Goal: Task Accomplishment & Management: Complete application form

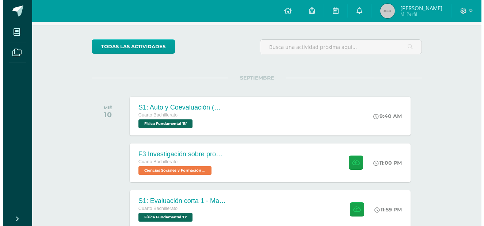
scroll to position [48, 0]
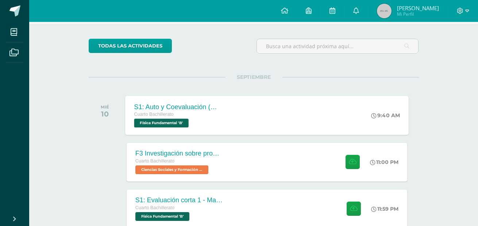
click at [251, 104] on div "S1: Auto y Coevaluación (Magnetismo/Conceptos Básicos) Cuarto Bachillerato Físi…" at bounding box center [267, 115] width 284 height 39
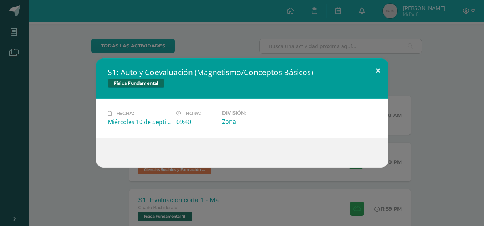
click at [380, 71] on button at bounding box center [377, 70] width 21 height 25
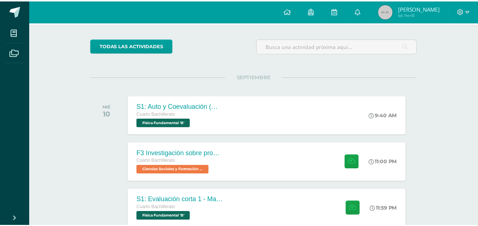
scroll to position [53, 0]
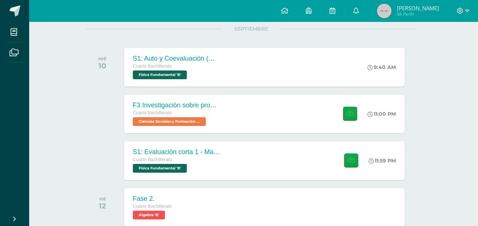
scroll to position [97, 3]
click at [266, 160] on div "S1: Evaluación corta 1 - Magnesitmo y principios básicos. Cuarto Bachillerato F…" at bounding box center [264, 160] width 281 height 39
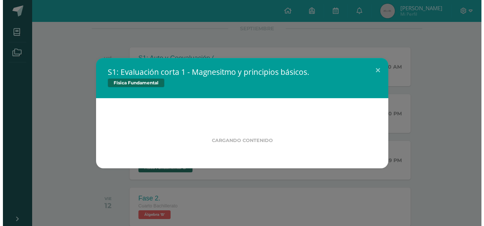
scroll to position [97, 0]
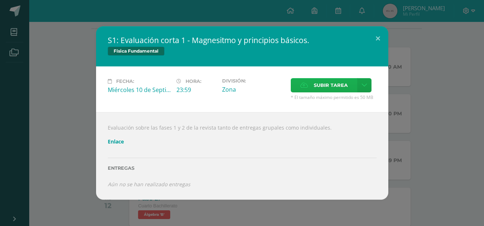
click at [307, 88] on icon at bounding box center [304, 85] width 8 height 5
click at [0, 0] on input "Subir tarea" at bounding box center [0, 0] width 0 height 0
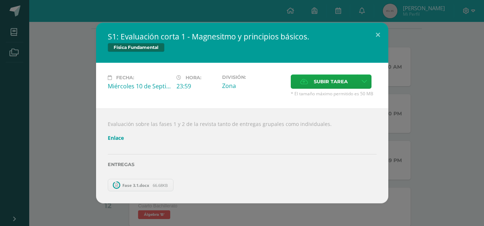
click at [124, 142] on div at bounding box center [242, 144] width 269 height 6
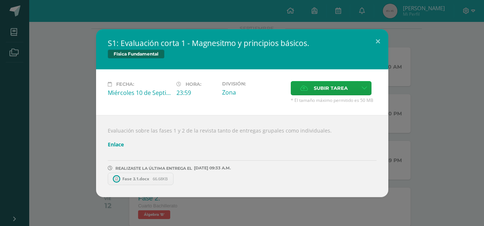
click at [115, 146] on link "Enlace" at bounding box center [116, 144] width 16 height 7
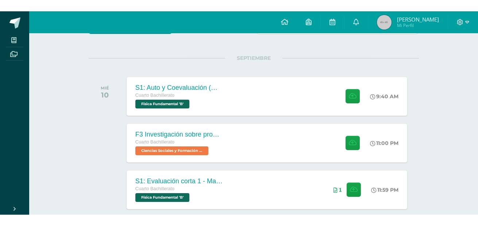
scroll to position [79, 0]
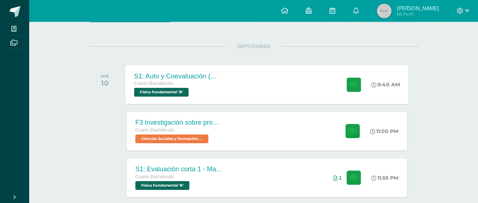
click at [240, 83] on div "S1: Auto y Coevaluación (Magnetismo/Conceptos Básicos) Cuarto Bachillerato Físi…" at bounding box center [267, 84] width 284 height 39
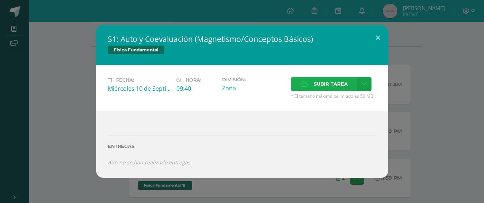
click at [319, 85] on span "Subir tarea" at bounding box center [330, 84] width 34 height 14
click at [0, 0] on input "Subir tarea" at bounding box center [0, 0] width 0 height 0
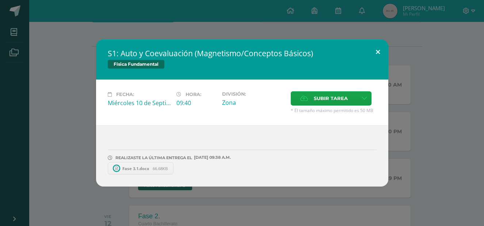
click at [374, 49] on button at bounding box center [377, 51] width 21 height 25
